Goal: Use online tool/utility: Use online tool/utility

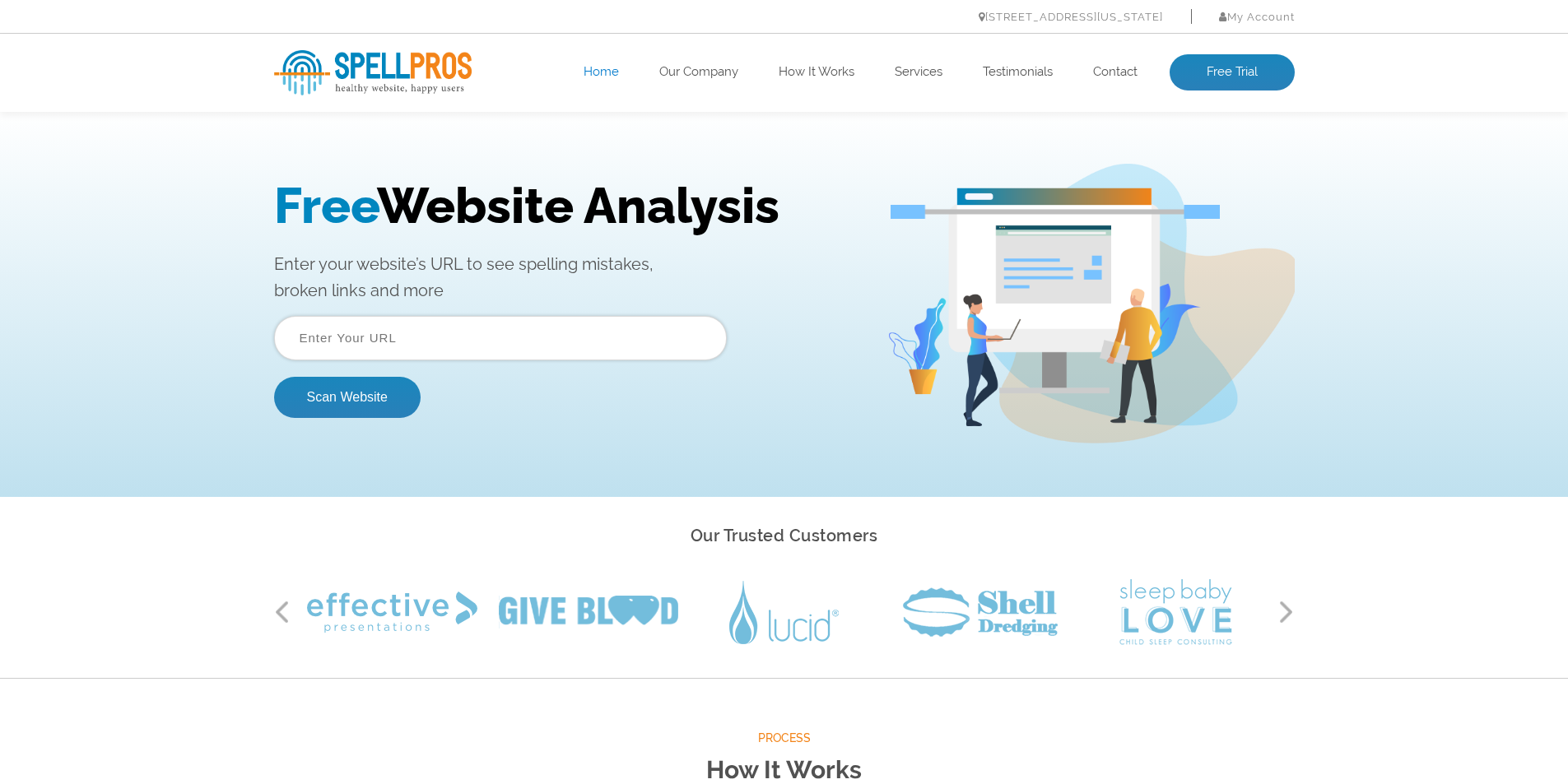
click at [629, 334] on input "text" at bounding box center [500, 338] width 453 height 44
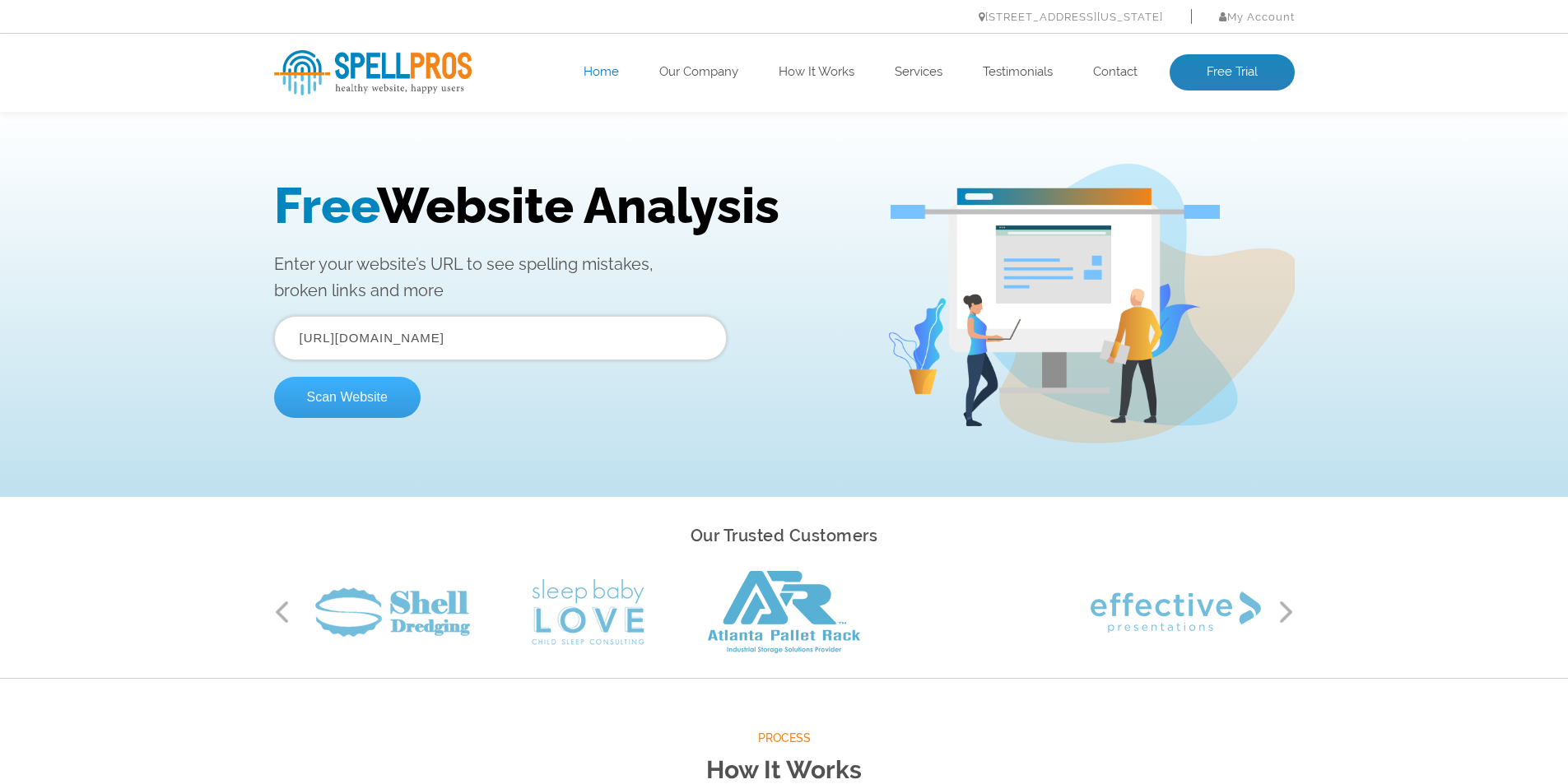
type input "https://godoymedicalmarketing.com"
click at [398, 398] on button "Scan Website" at bounding box center [347, 397] width 147 height 41
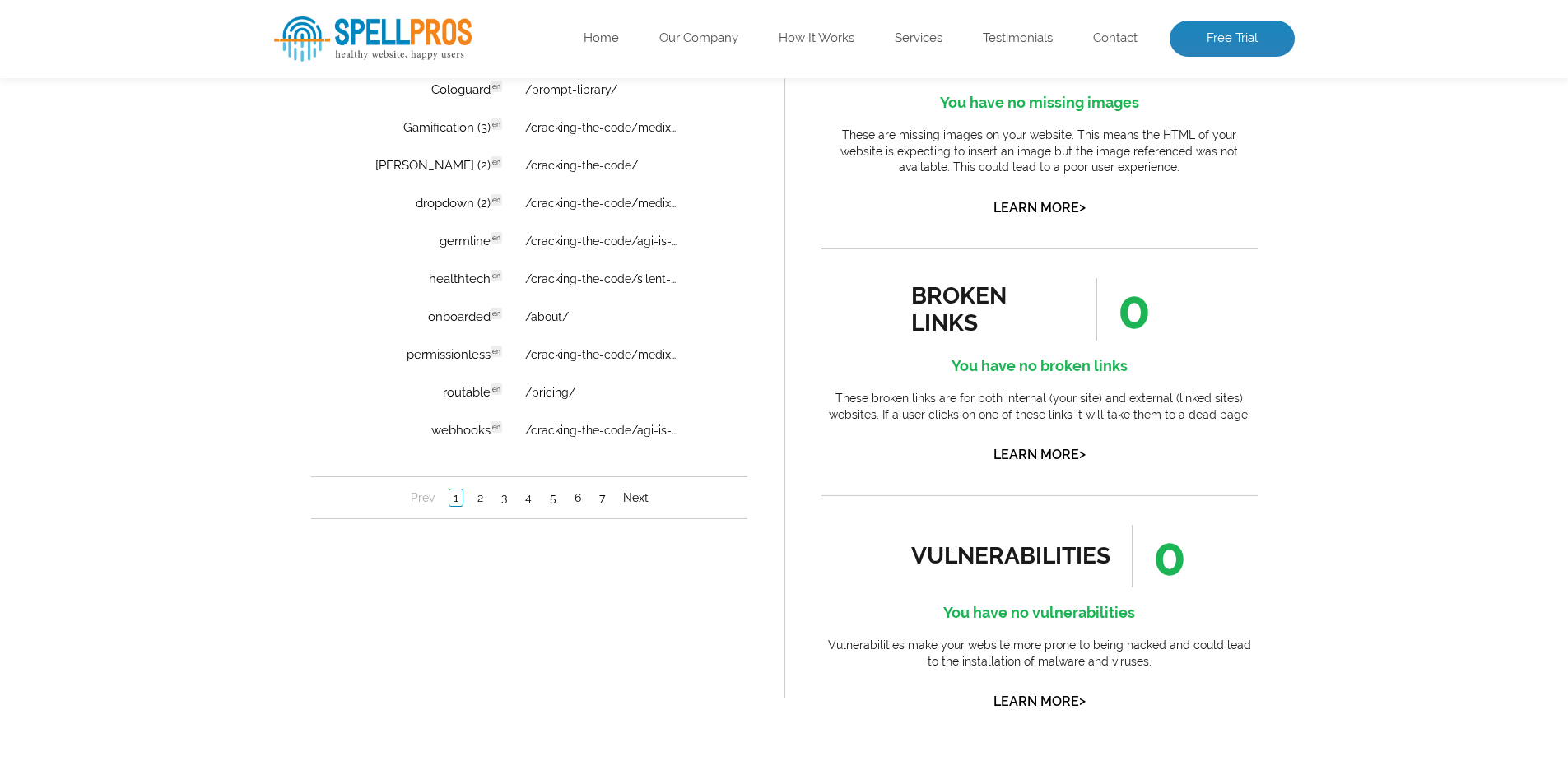
scroll to position [1481, 0]
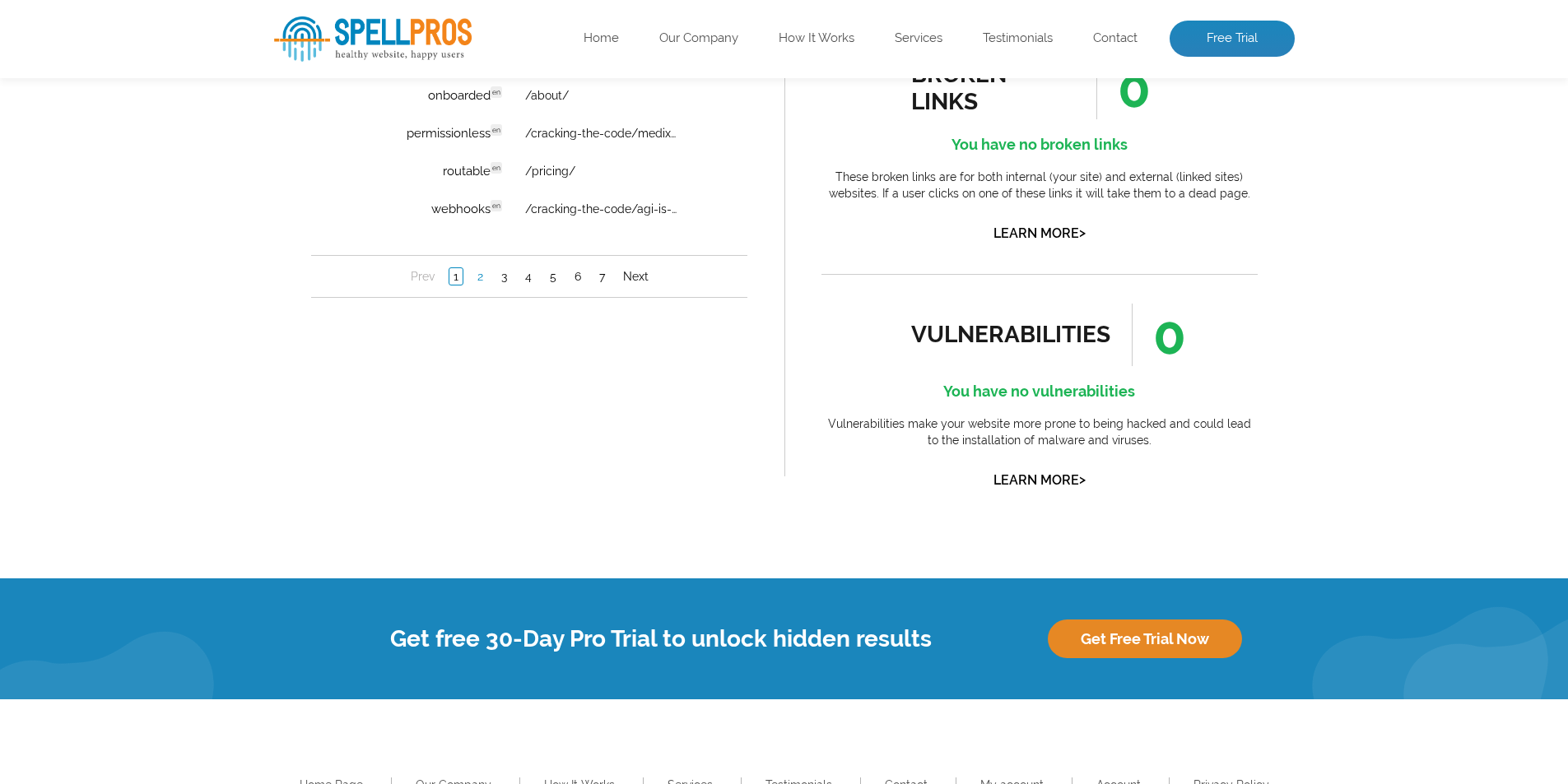
click at [481, 283] on link "2" at bounding box center [480, 277] width 14 height 16
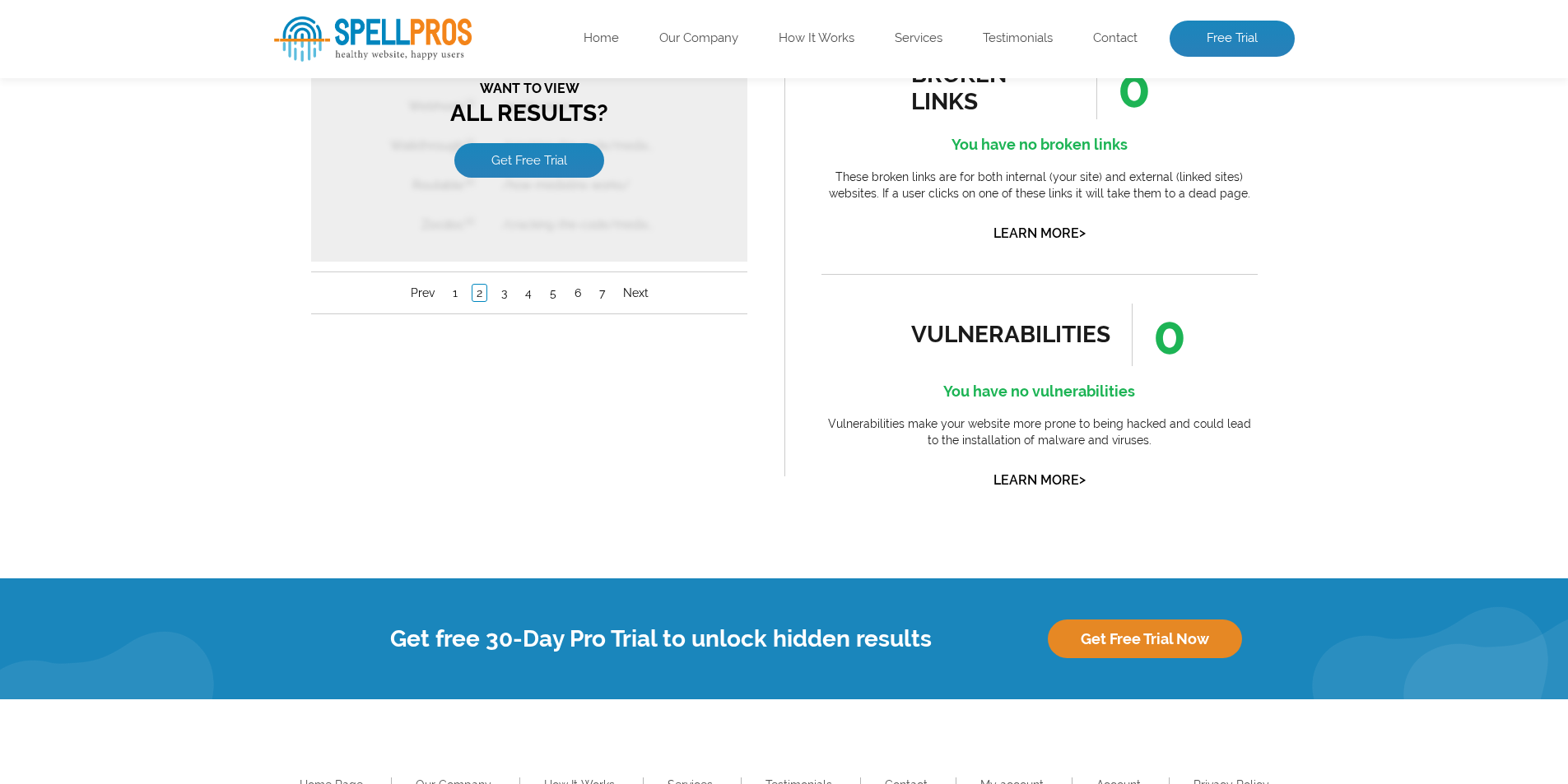
scroll to position [1398, 0]
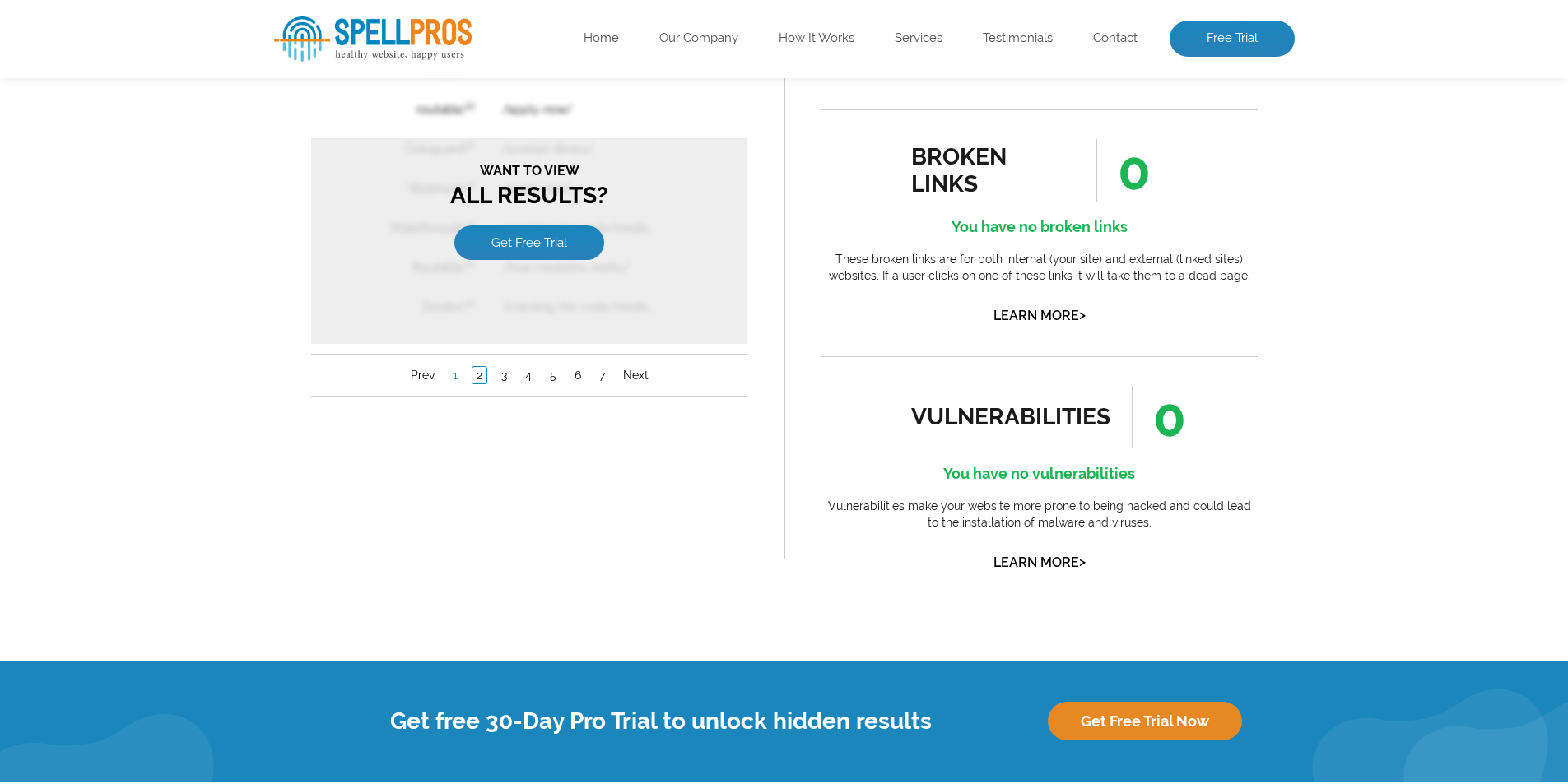
click at [456, 377] on link "1" at bounding box center [454, 375] width 14 height 16
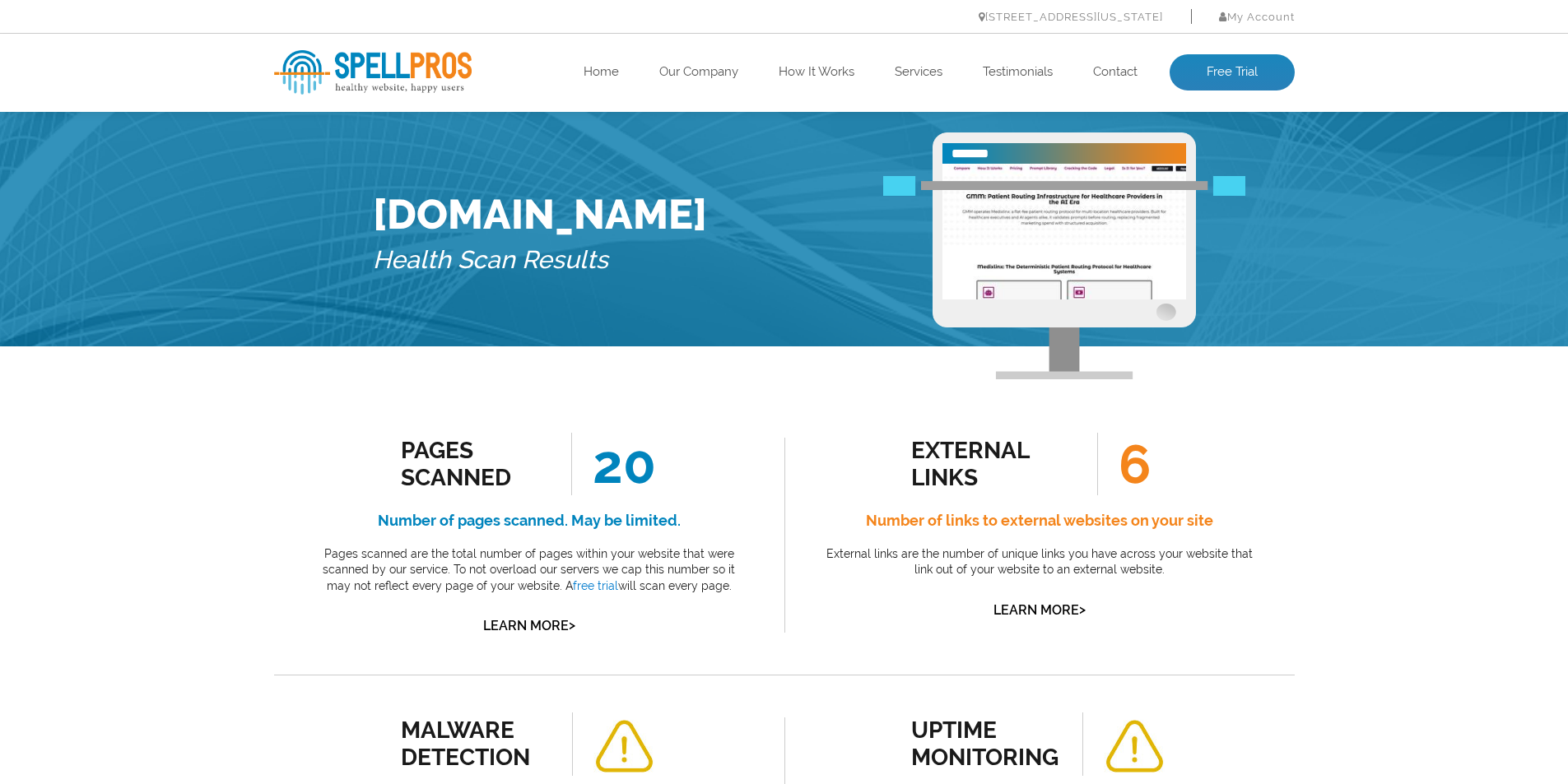
scroll to position [0, 0]
